Goal: Task Accomplishment & Management: Complete application form

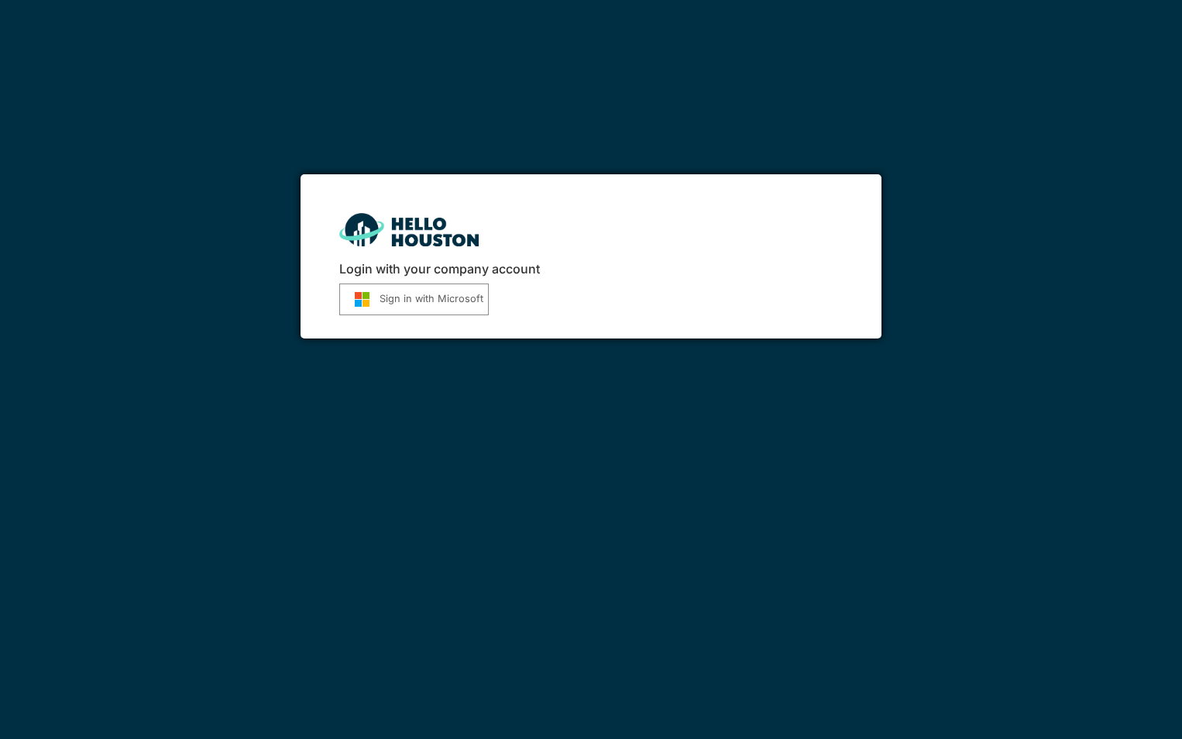
click at [418, 301] on button "Sign in with Microsoft" at bounding box center [413, 299] width 149 height 32
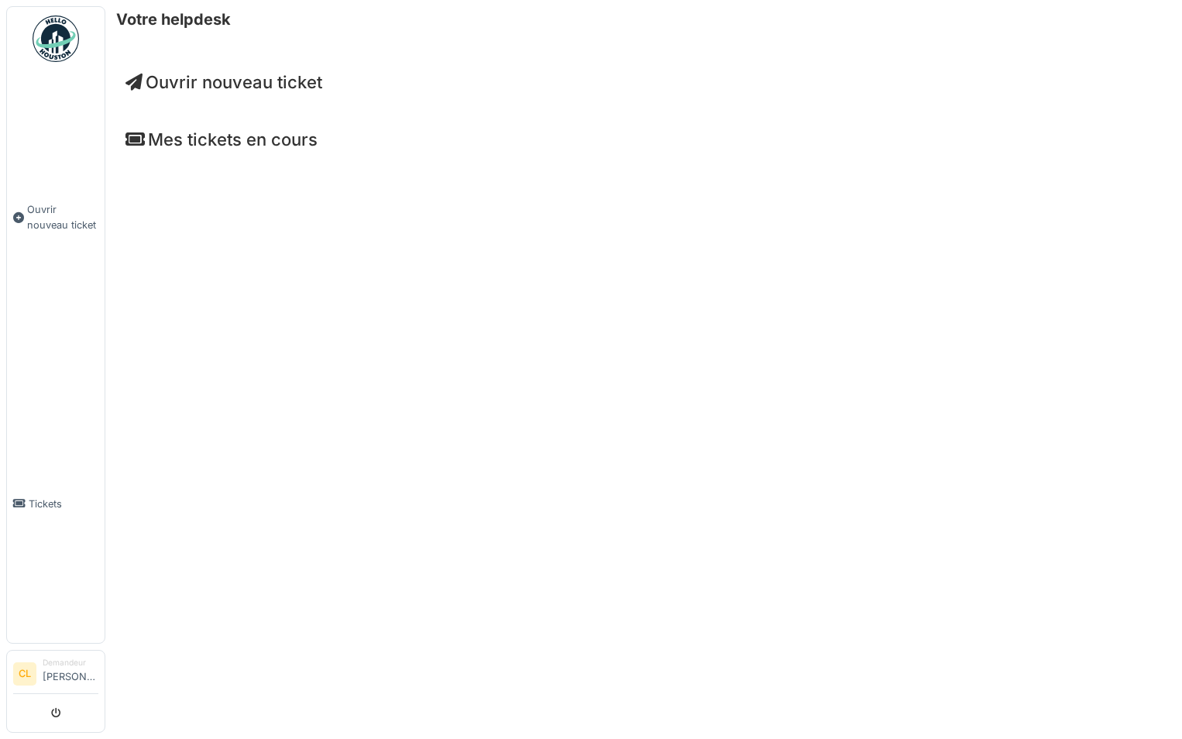
click at [271, 86] on span "Ouvrir nouveau ticket" at bounding box center [223, 82] width 197 height 20
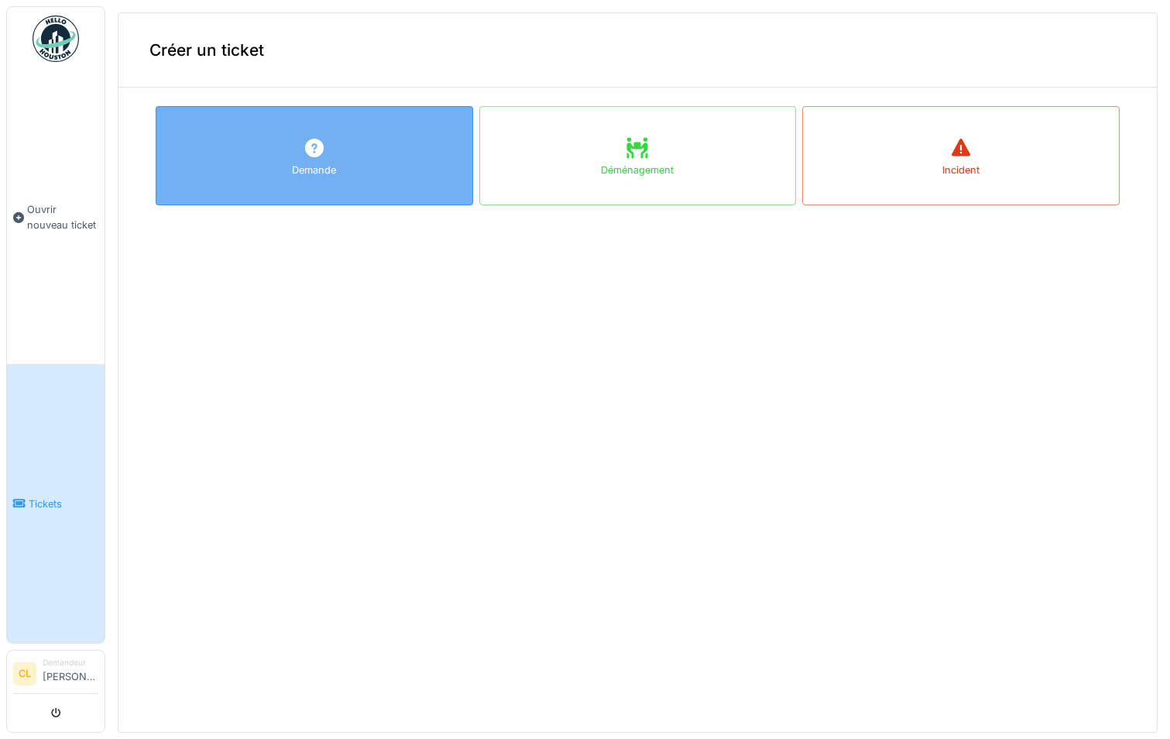
click at [330, 161] on div "Demande" at bounding box center [315, 155] width 318 height 99
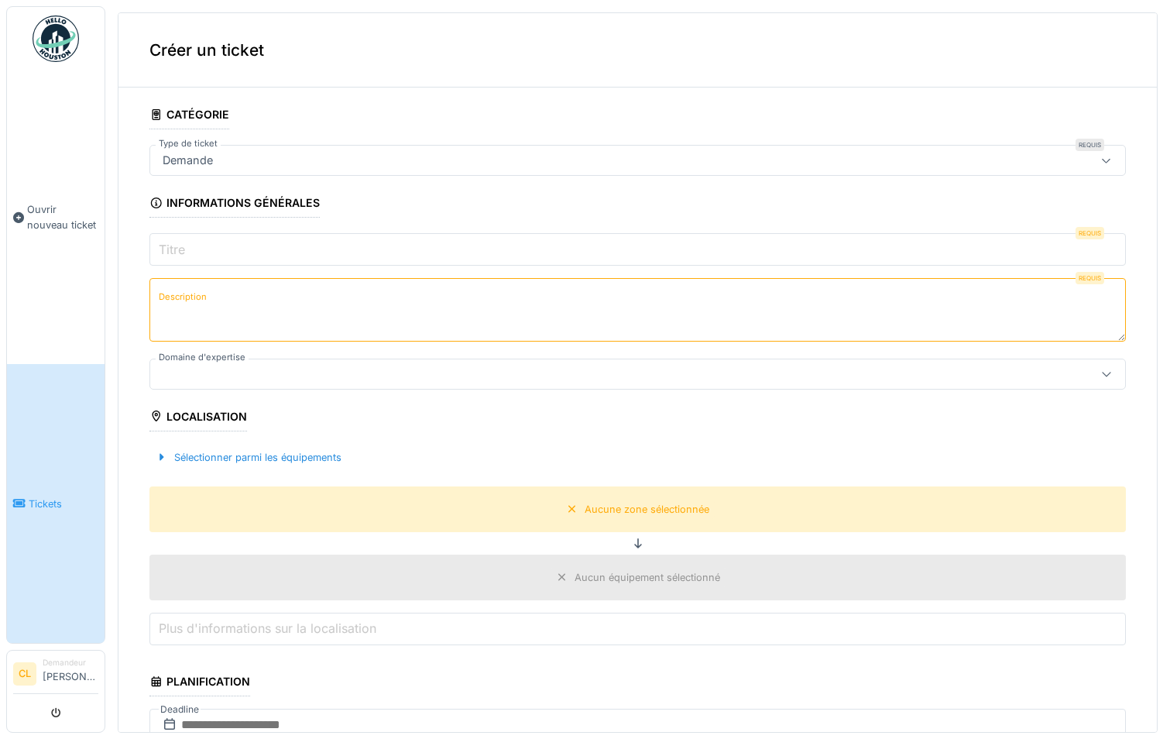
click at [235, 246] on input "Titre" at bounding box center [637, 249] width 977 height 33
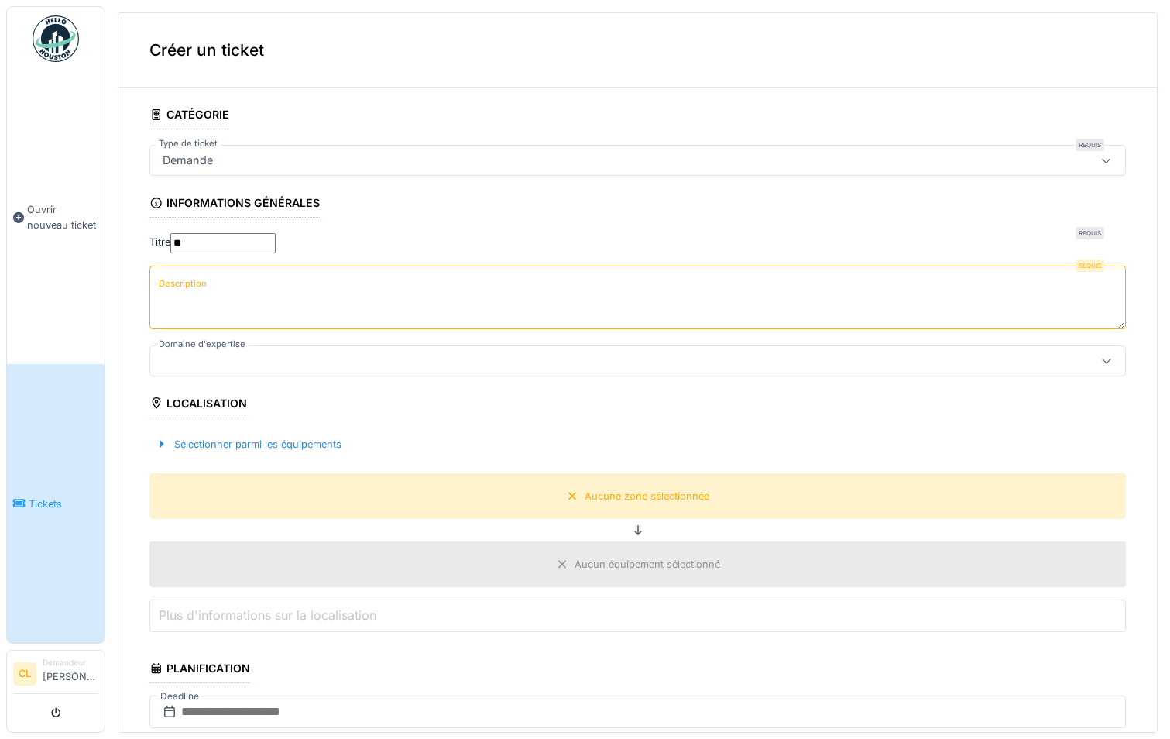
type input "*"
